Goal: Task Accomplishment & Management: Manage account settings

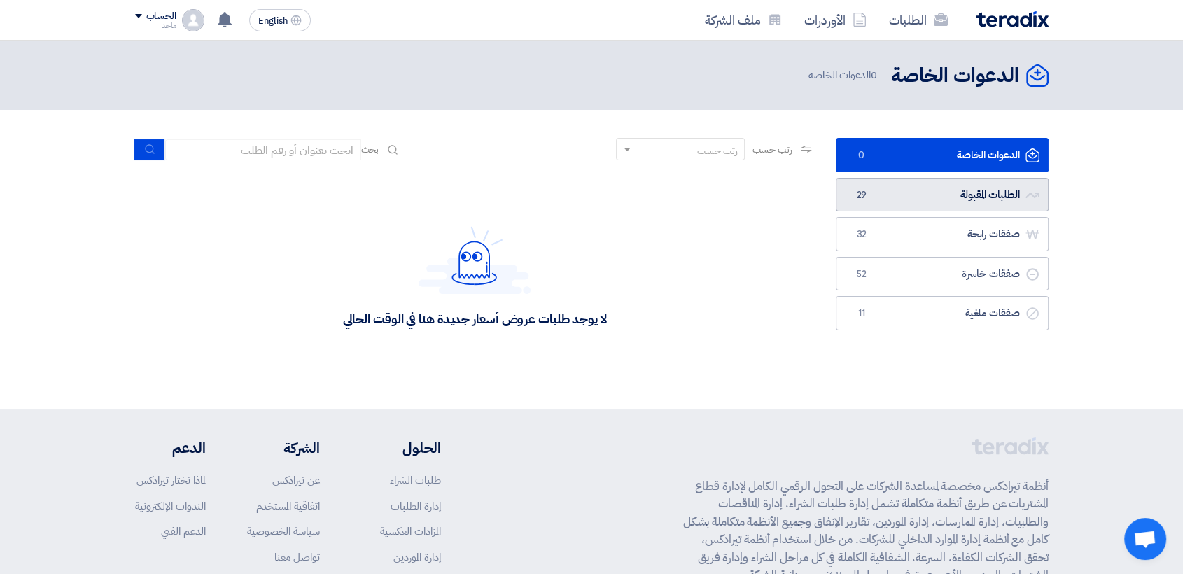
click at [866, 195] on span "29" at bounding box center [861, 195] width 17 height 14
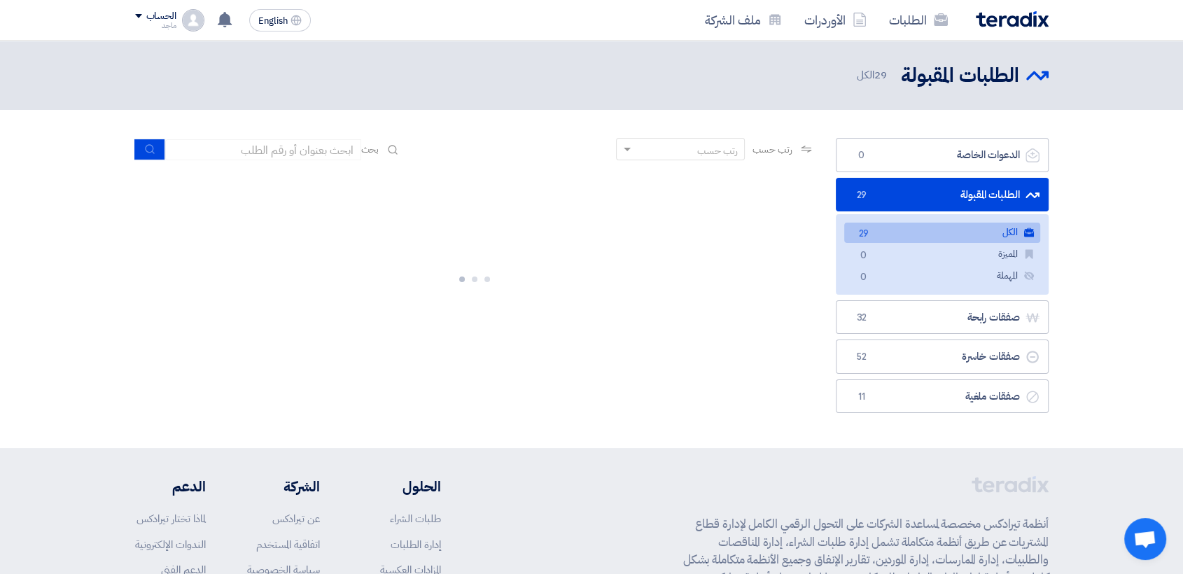
click at [866, 195] on link "الطلبات المقبولة الطلبات المقبولة 29" at bounding box center [942, 195] width 213 height 34
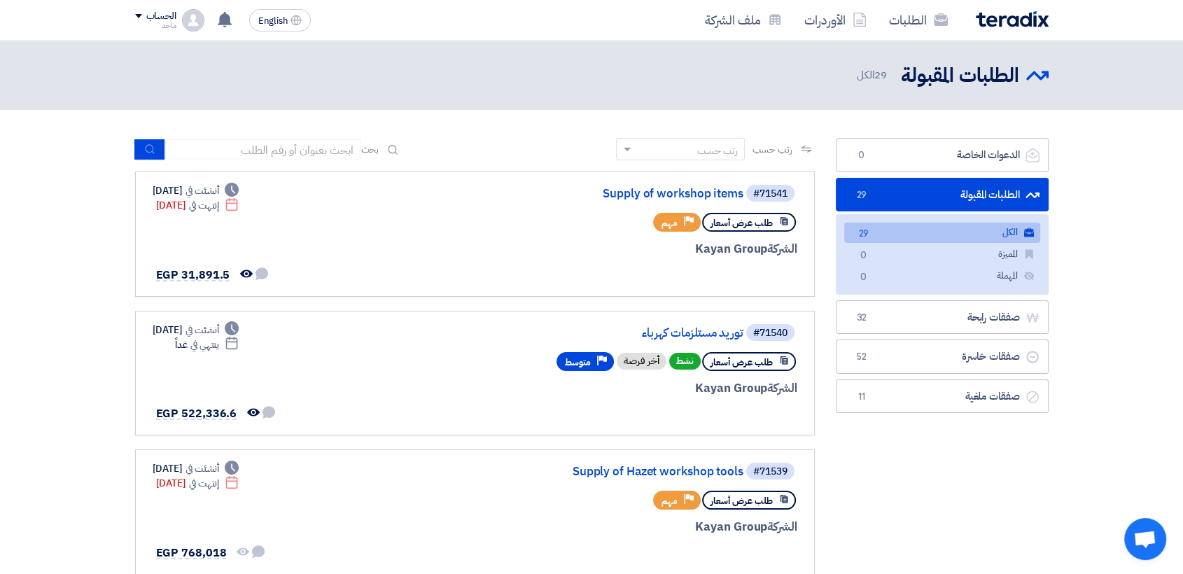
click at [717, 93] on header "الطلبات المقبولة الطلبات المقبولة 29 الكل" at bounding box center [591, 75] width 1183 height 69
click at [884, 158] on link "الدعوات الخاصة الدعوات الخاصة 0" at bounding box center [942, 155] width 213 height 34
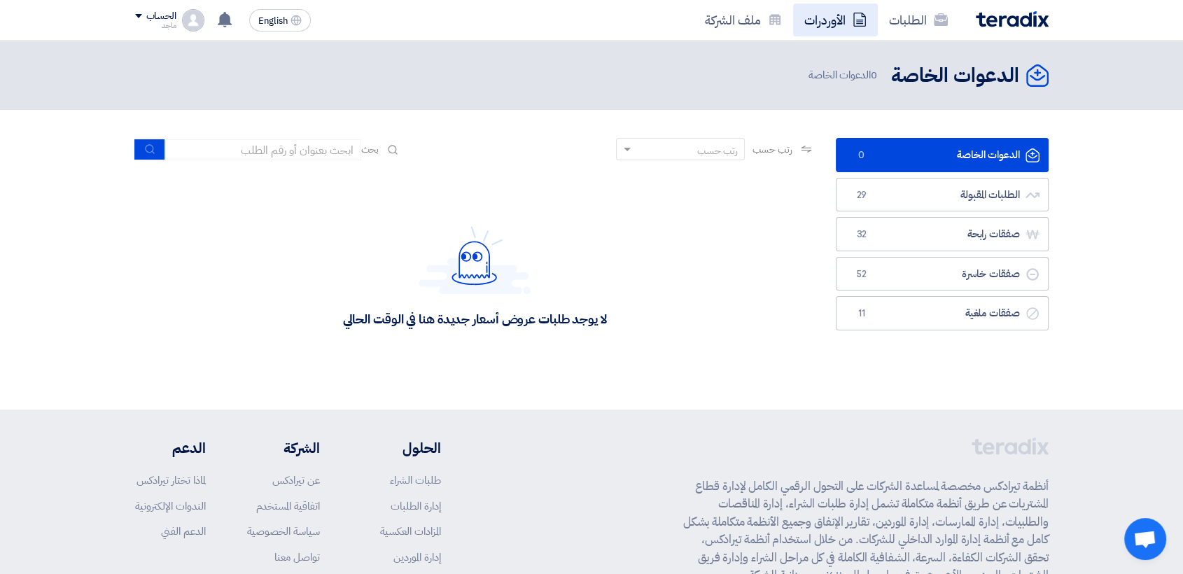
click at [839, 18] on link "الأوردرات" at bounding box center [835, 19] width 85 height 33
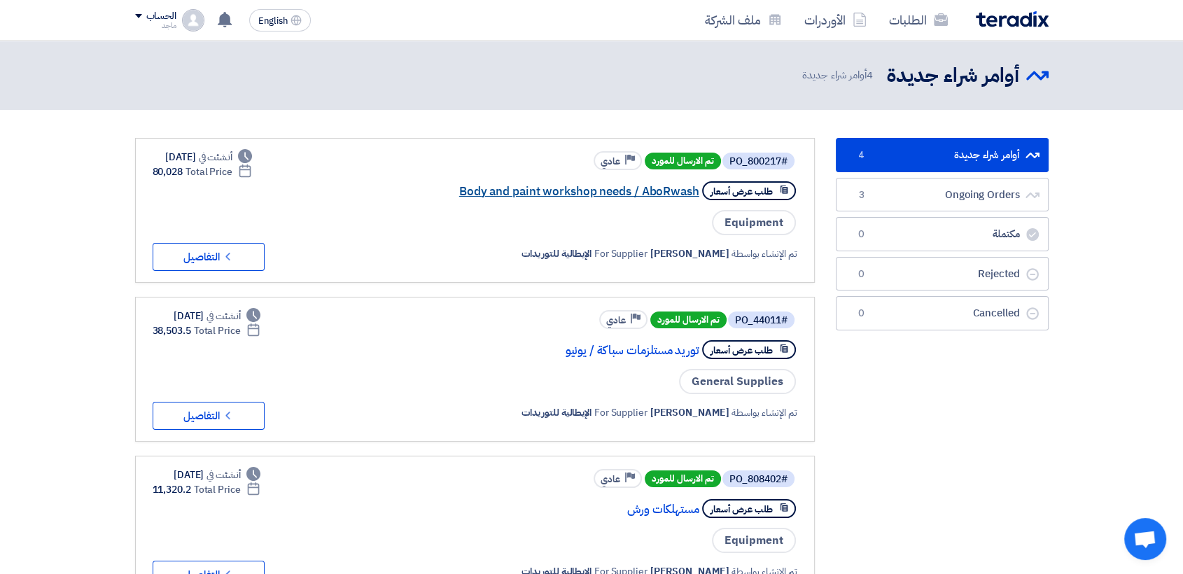
click at [595, 194] on link "Body and paint workshop needs / AboRwash" at bounding box center [559, 191] width 280 height 13
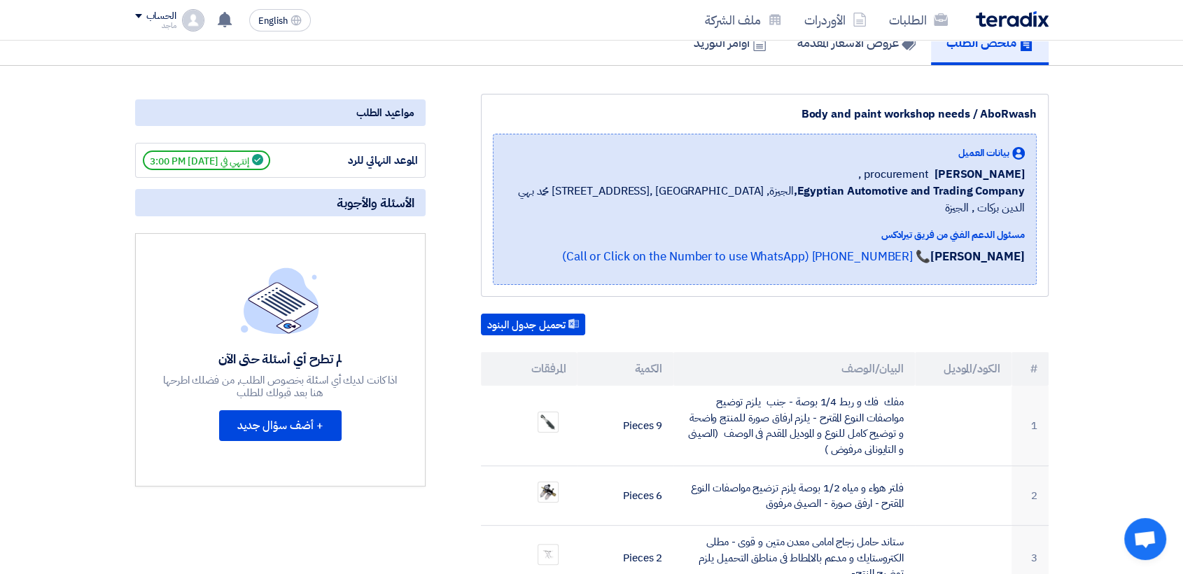
scroll to position [184, 0]
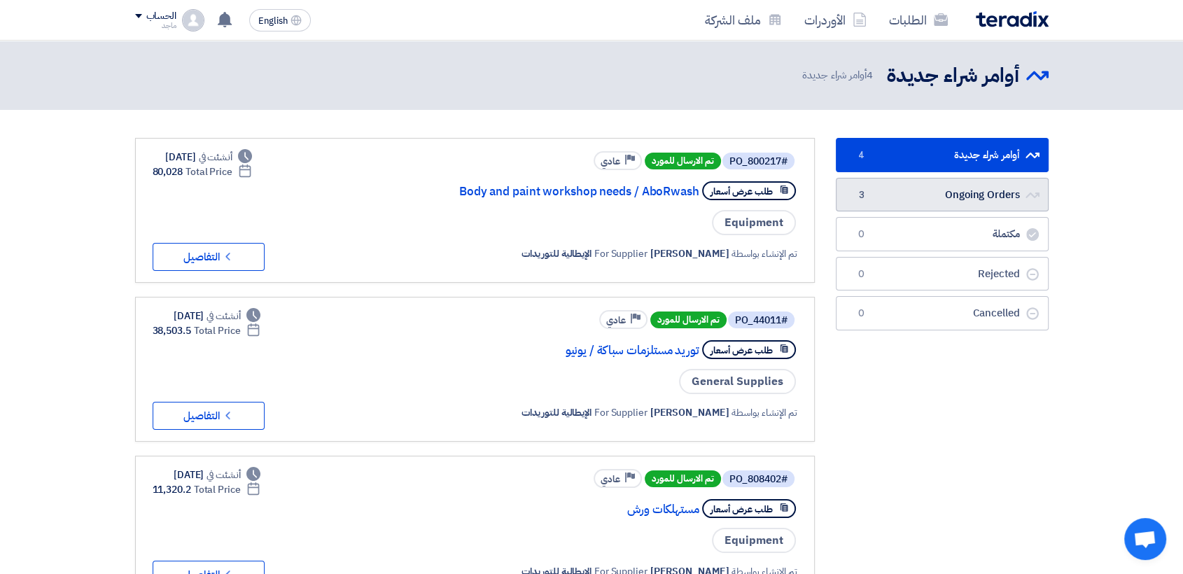
click at [945, 181] on link "Ongoing Orders Ongoing Orders 3" at bounding box center [942, 195] width 213 height 34
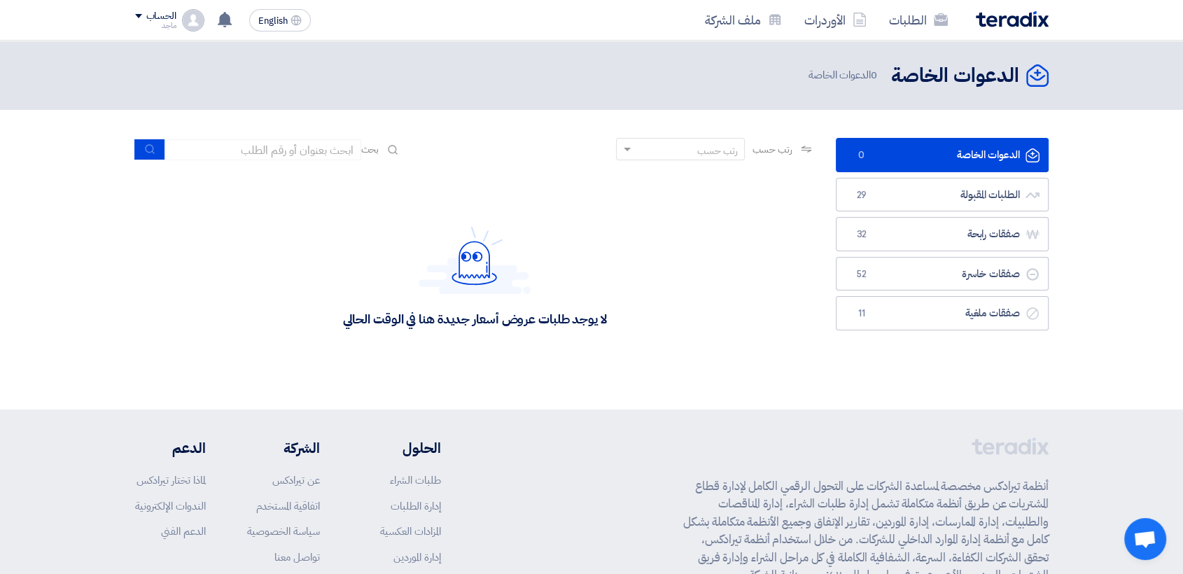
click at [930, 168] on link "الدعوات الخاصة الدعوات الخاصة 0" at bounding box center [942, 155] width 213 height 34
click at [840, 2] on div "الطلبات الأوردرات ملف الشركة English EN تم مشاهدة العرض المقدم للطلب "توريد مست…" at bounding box center [592, 20] width 934 height 40
click at [843, 15] on link "الأوردرات" at bounding box center [835, 19] width 85 height 33
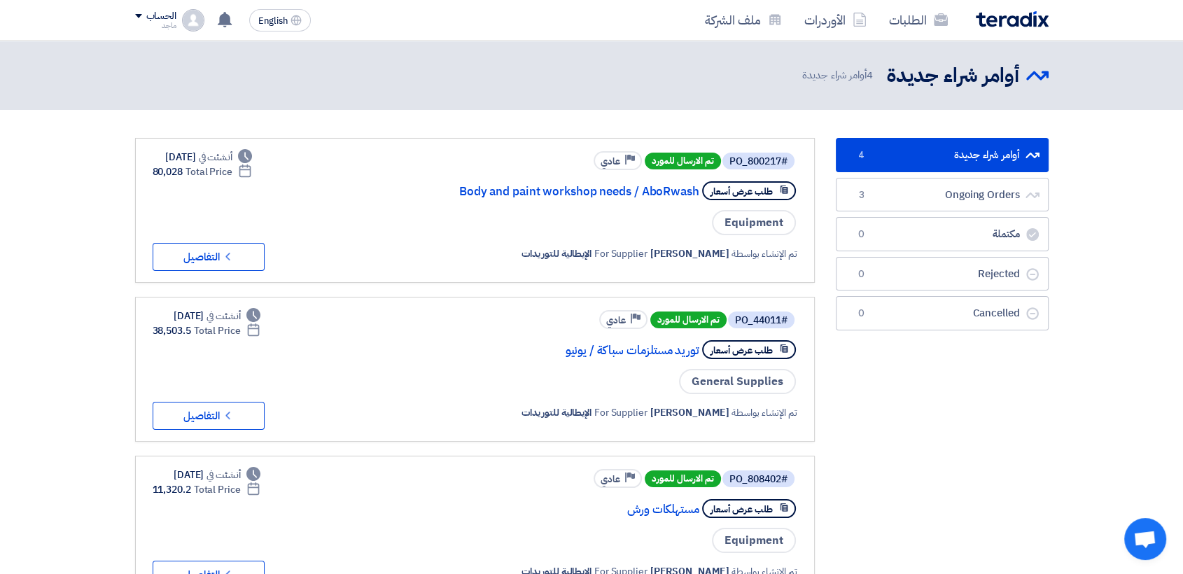
click at [926, 153] on link "أوامر شراء جديدة أوامر شراء جديدة 4" at bounding box center [942, 155] width 213 height 34
click at [902, 24] on link "الطلبات" at bounding box center [918, 19] width 81 height 33
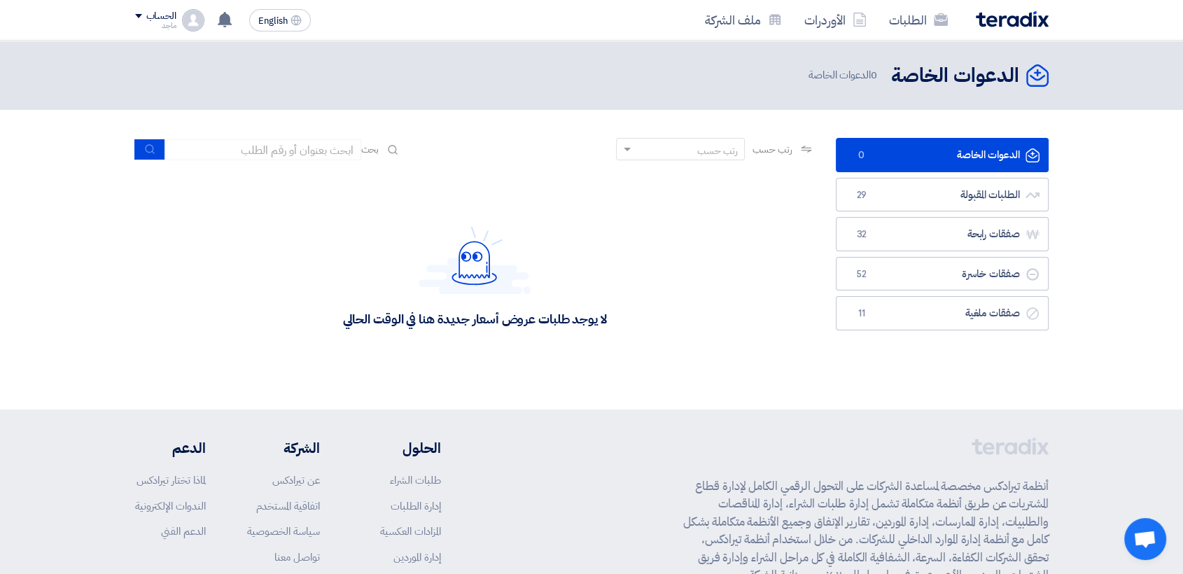
click at [726, 147] on div "رتب حسب" at bounding box center [716, 150] width 41 height 15
click at [724, 178] on span "أحدث الطلبات المقبولة" at bounding box center [697, 173] width 79 height 15
click at [617, 146] on span at bounding box center [625, 149] width 17 height 15
click at [757, 148] on span "رتب حسب" at bounding box center [772, 149] width 40 height 15
click at [801, 154] on icon at bounding box center [806, 148] width 11 height 11
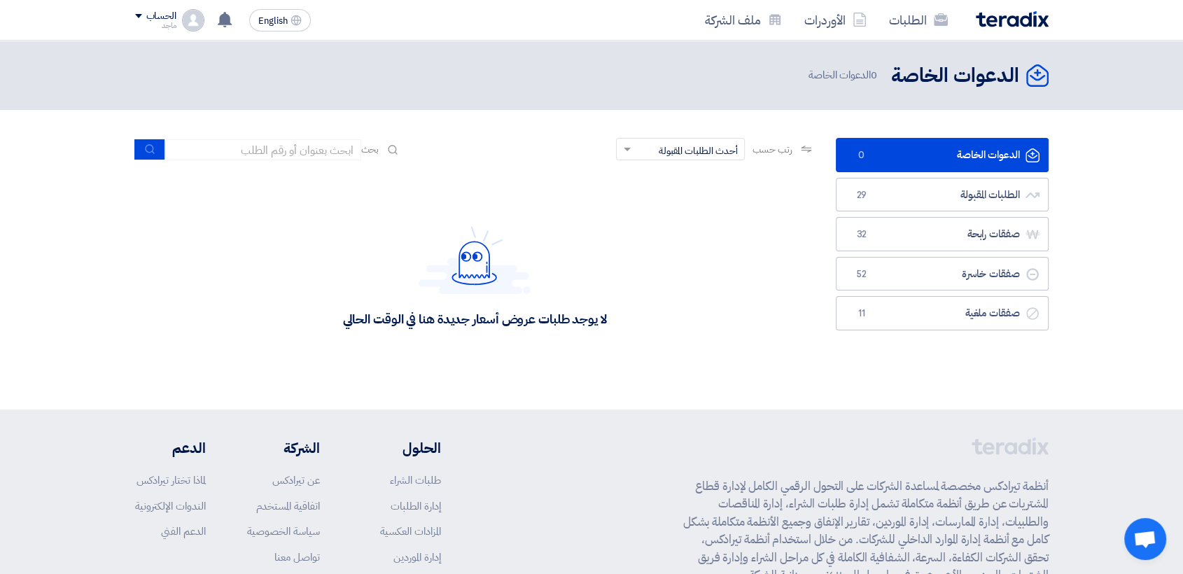
click at [619, 161] on div "رتب حسب رتب حسب × أحدث الطلبات المقبولة × بحث" at bounding box center [475, 155] width 680 height 34
click at [624, 149] on span at bounding box center [627, 150] width 7 height 5
click at [672, 203] on span "الموعد النهائي للطلب" at bounding box center [701, 199] width 71 height 15
click at [623, 146] on span at bounding box center [625, 149] width 17 height 15
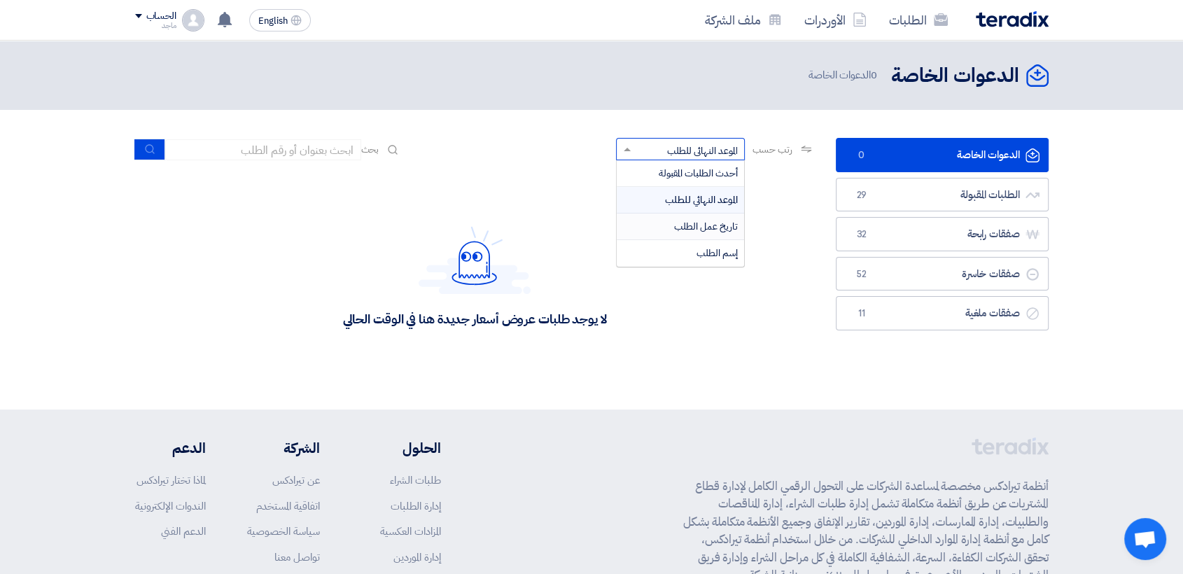
click at [653, 216] on div "تاريخ عمل الطلب" at bounding box center [680, 226] width 127 height 27
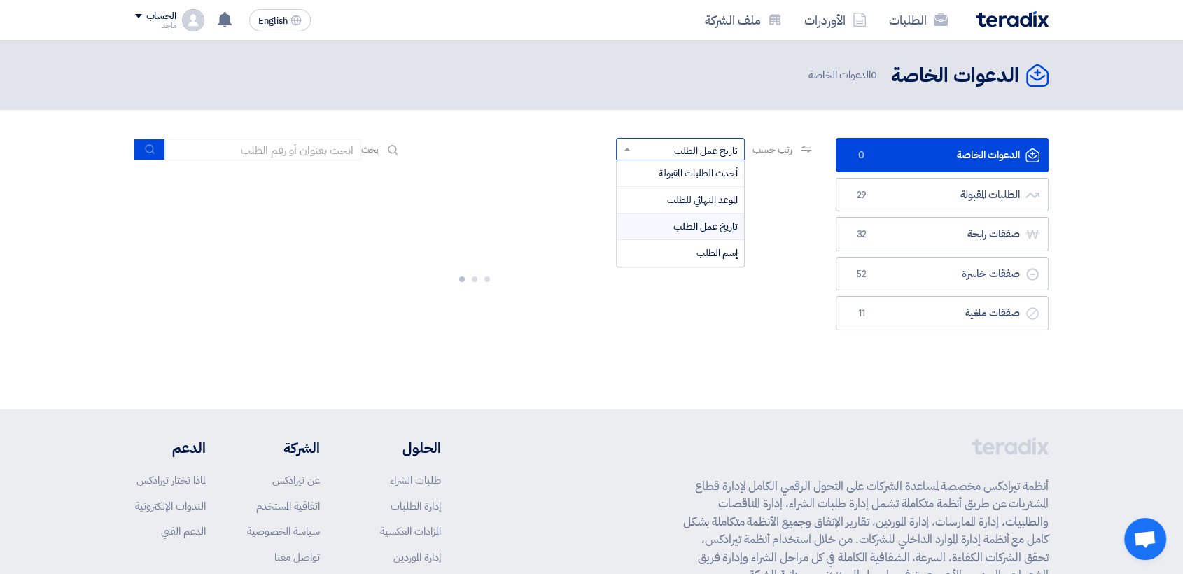
click at [625, 150] on span at bounding box center [625, 149] width 17 height 15
click at [658, 251] on div "إسم الطلب" at bounding box center [680, 253] width 127 height 26
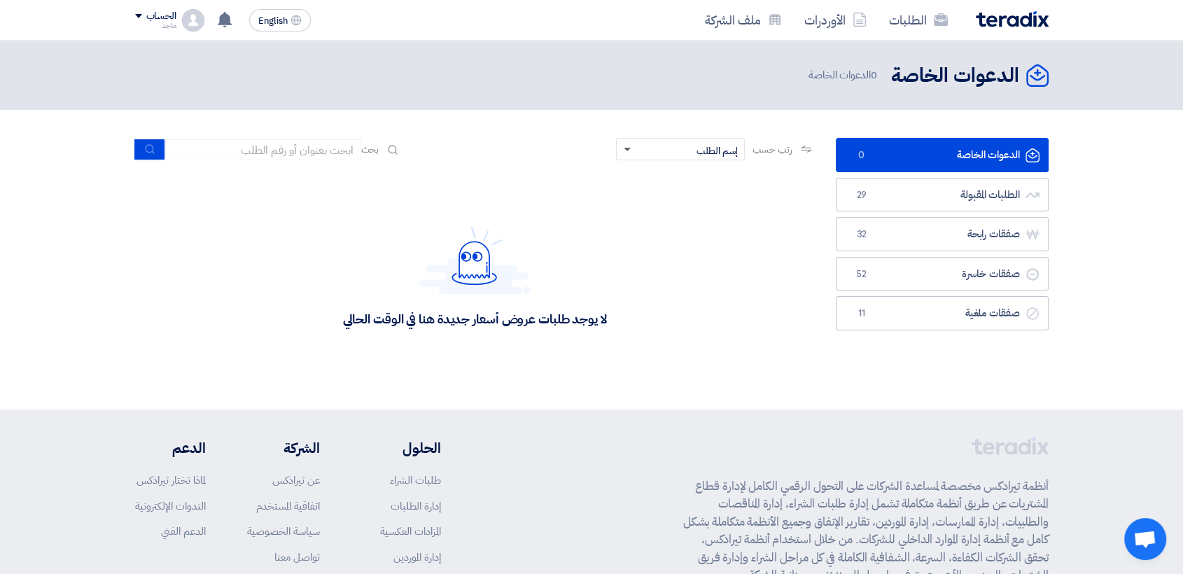
click at [624, 149] on span at bounding box center [627, 150] width 7 height 5
click at [646, 178] on div "أحدث الطلبات المقبولة" at bounding box center [680, 173] width 127 height 27
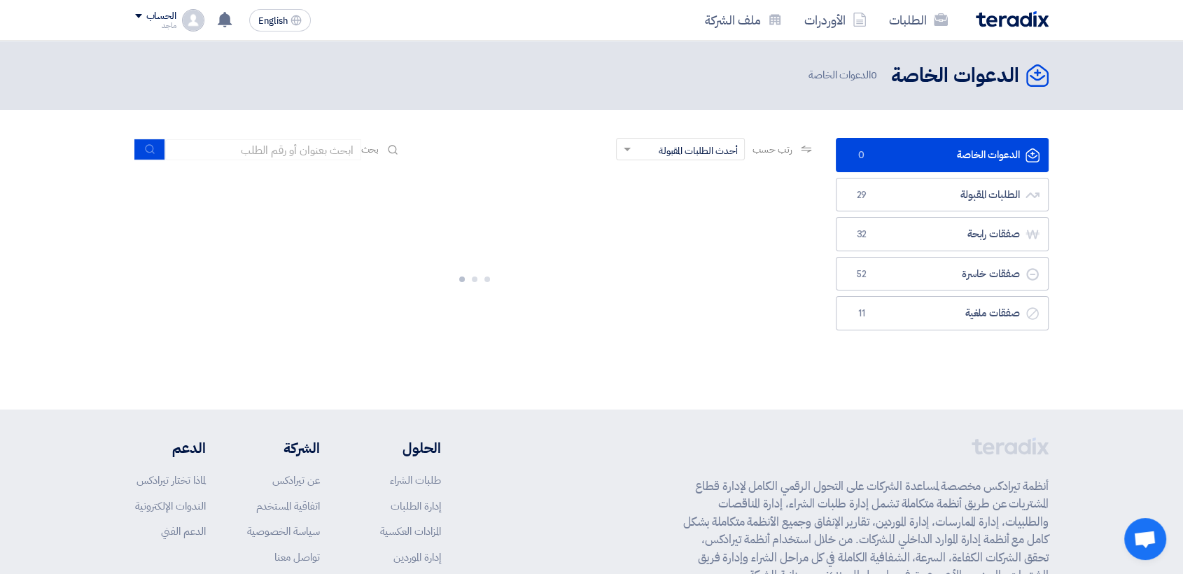
click at [793, 153] on div "رتب حسب رتب حسب × أحدث الطلبات المقبولة ×" at bounding box center [715, 149] width 198 height 22
click at [801, 147] on icon at bounding box center [806, 148] width 11 height 11
click at [801, 146] on icon at bounding box center [806, 148] width 11 height 11
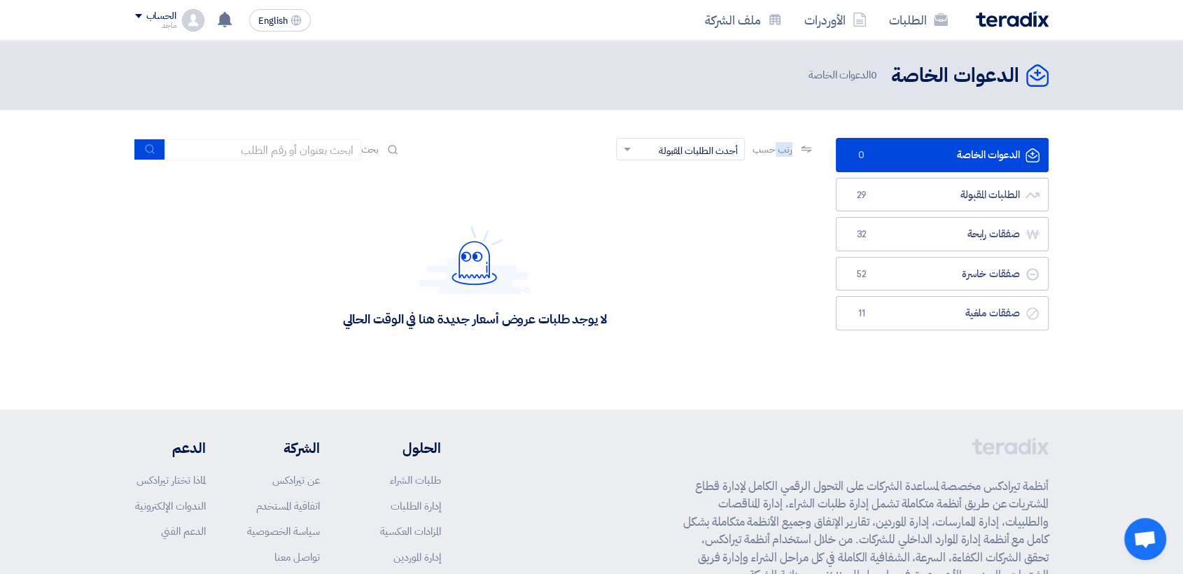
click at [801, 146] on icon at bounding box center [806, 148] width 11 height 11
click at [831, 141] on div "الدعوات الخاصة الدعوات الخاصة 0 الطلبات المقبولة الطلبات المقبولة 29 صفقات رابح…" at bounding box center [942, 260] width 234 height 244
click at [842, 148] on link "الدعوات الخاصة الدعوات الخاصة 0" at bounding box center [942, 155] width 213 height 34
click at [843, 148] on link "الدعوات الخاصة الدعوات الخاصة 0" at bounding box center [942, 155] width 213 height 34
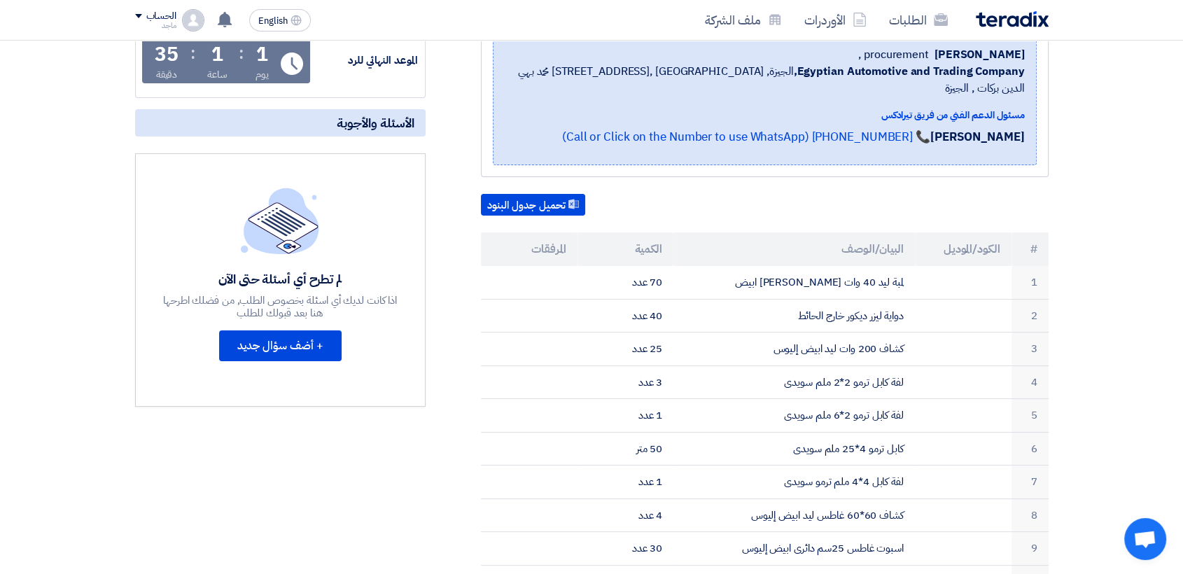
scroll to position [250, 0]
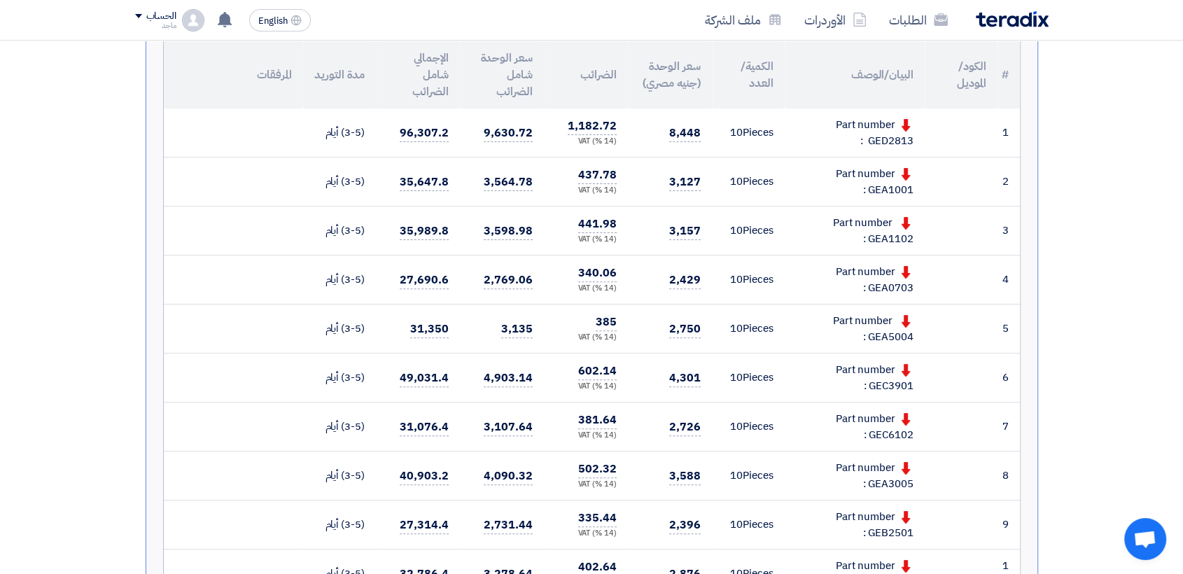
scroll to position [387, 0]
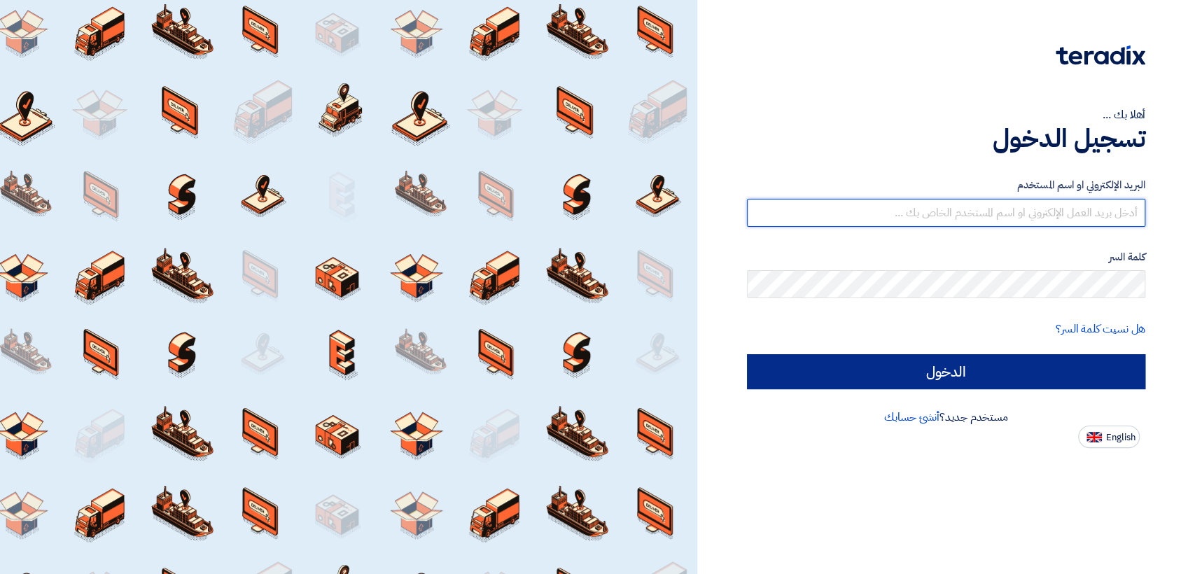
type input "italyaco2030@gmail.com"
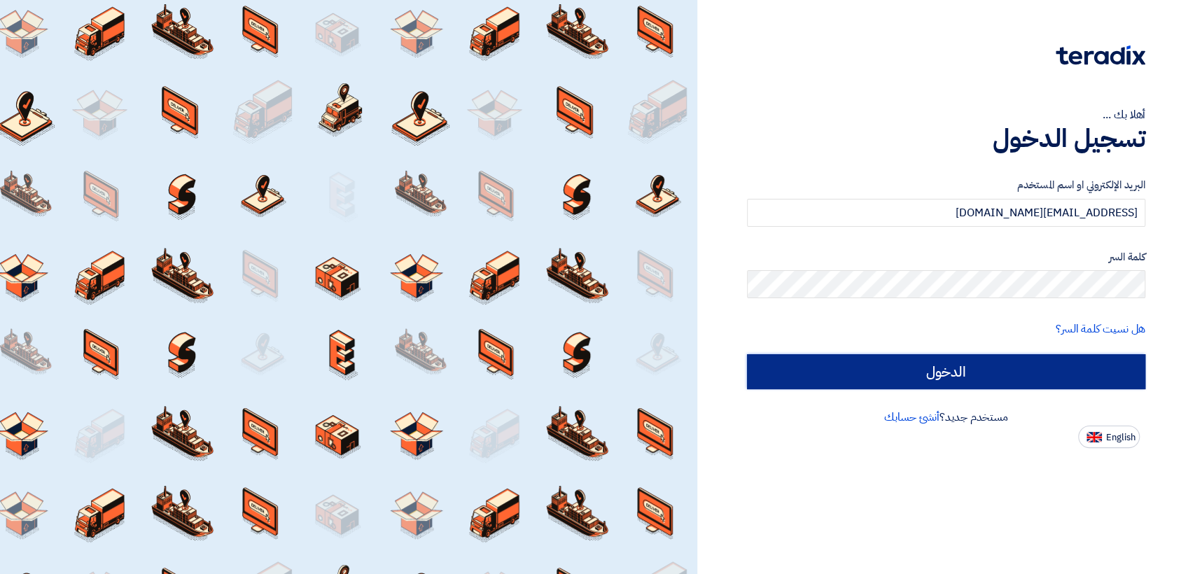
click at [792, 372] on input "الدخول" at bounding box center [946, 371] width 398 height 35
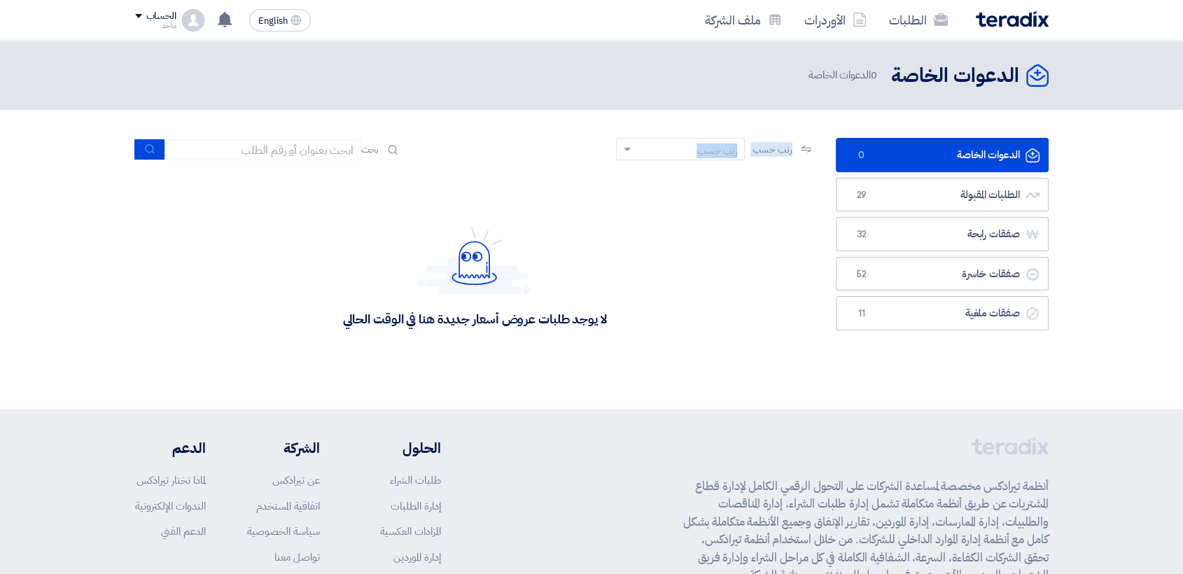
drag, startPoint x: 791, startPoint y: 147, endPoint x: 663, endPoint y: 148, distance: 127.4
click at [663, 148] on div "رتب حسب رتب حسب" at bounding box center [715, 149] width 198 height 22
drag, startPoint x: 663, startPoint y: 148, endPoint x: 631, endPoint y: 148, distance: 32.9
click at [634, 148] on div "رتب حسب" at bounding box center [689, 149] width 110 height 17
drag, startPoint x: 631, startPoint y: 148, endPoint x: 541, endPoint y: 155, distance: 89.9
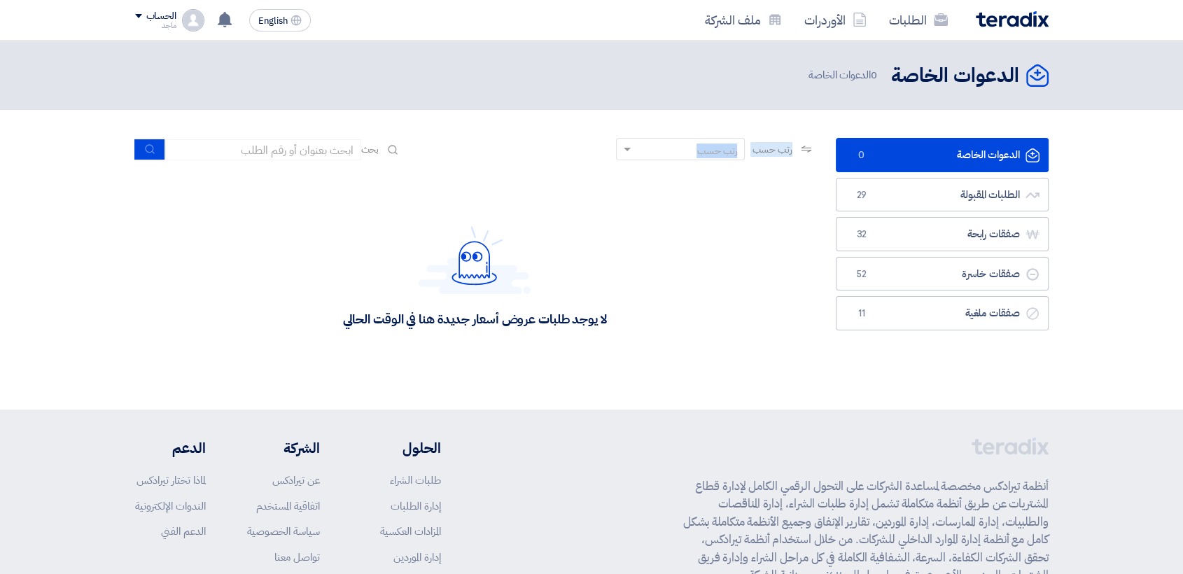
click at [542, 155] on div "رتب حسب رتب حسب بحث" at bounding box center [475, 155] width 680 height 34
drag, startPoint x: 540, startPoint y: 155, endPoint x: 358, endPoint y: 164, distance: 182.2
click at [358, 164] on div "رتب حسب رتب حسب بحث" at bounding box center [475, 155] width 680 height 34
drag, startPoint x: 358, startPoint y: 164, endPoint x: 335, endPoint y: 165, distance: 23.1
click at [335, 165] on div "رتب حسب رتب حسب بحث" at bounding box center [475, 155] width 680 height 34
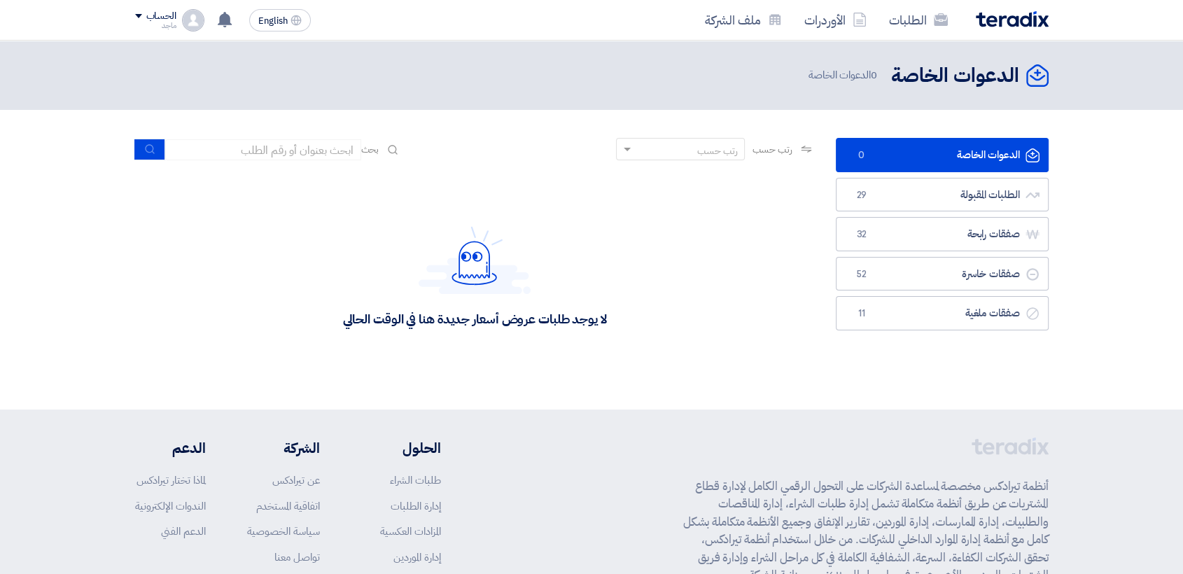
drag, startPoint x: 335, startPoint y: 165, endPoint x: 381, endPoint y: 153, distance: 47.9
click at [381, 153] on div "رتب حسب رتب حسب بحث" at bounding box center [475, 155] width 680 height 34
click at [464, 141] on div "رتب حسب رتب حسب بحث" at bounding box center [475, 155] width 680 height 34
